Goal: Task Accomplishment & Management: Manage account settings

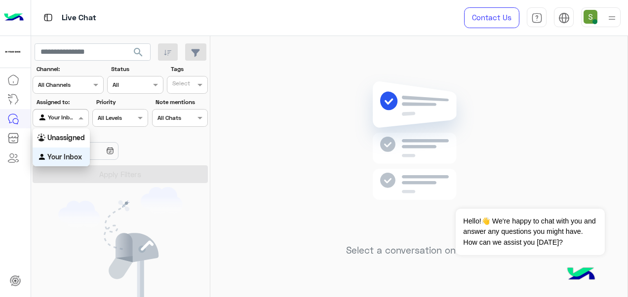
click at [80, 120] on span at bounding box center [82, 118] width 12 height 10
click at [82, 115] on span at bounding box center [82, 118] width 12 height 10
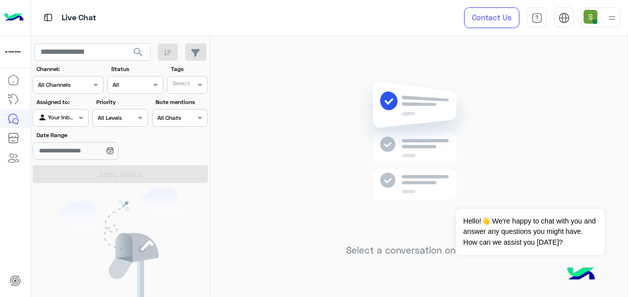
click at [613, 16] on img at bounding box center [612, 18] width 12 height 12
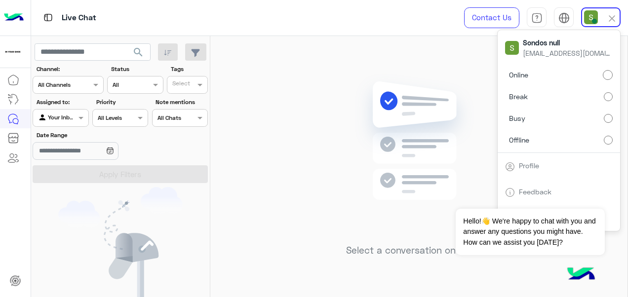
click at [565, 136] on label "Offline" at bounding box center [559, 140] width 108 height 18
click at [424, 85] on img at bounding box center [419, 156] width 143 height 164
